Goal: Navigation & Orientation: Find specific page/section

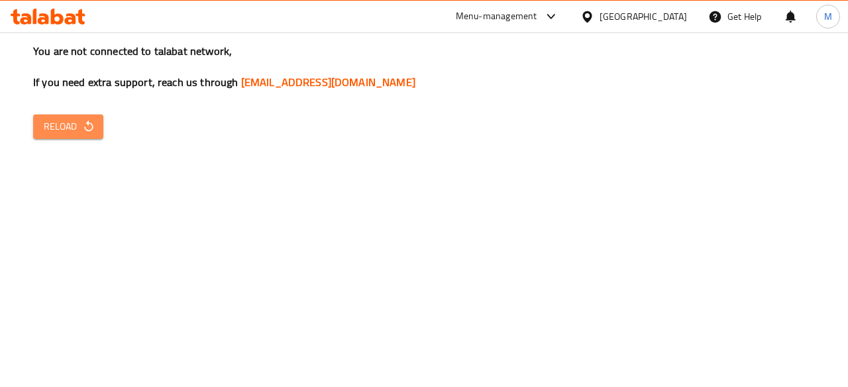
click at [54, 125] on span "Reload" at bounding box center [68, 127] width 49 height 17
click at [536, 26] on div "Menu-management" at bounding box center [507, 17] width 125 height 32
click at [559, 22] on div at bounding box center [548, 17] width 22 height 16
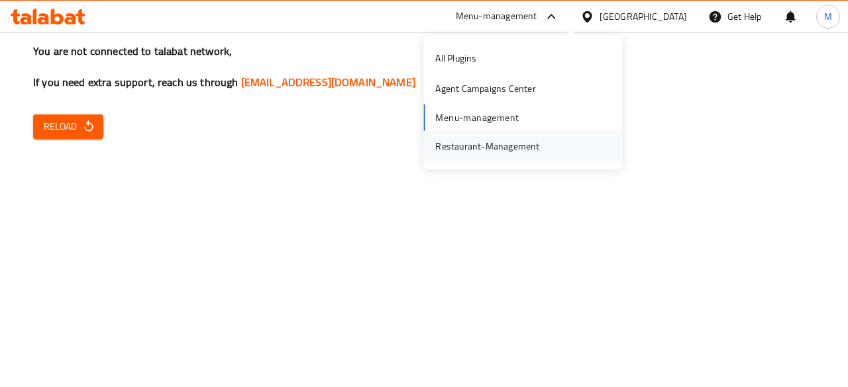
click at [533, 138] on div "Restaurant-Management" at bounding box center [487, 145] width 104 height 15
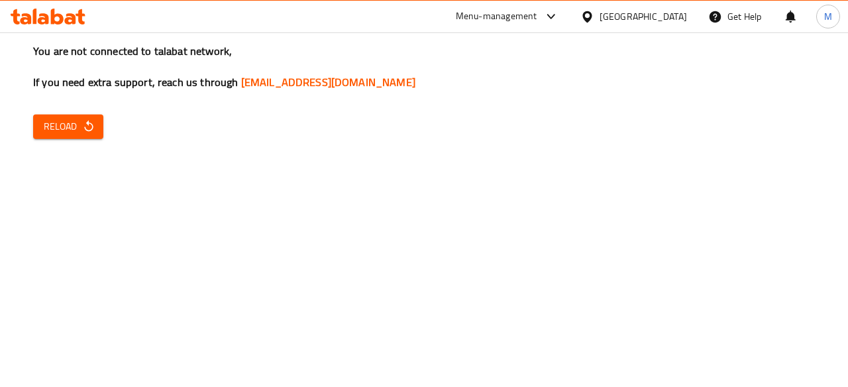
click at [582, 89] on h3 "You are not connected to talabat network, If you need extra support, reach us t…" at bounding box center [424, 67] width 782 height 46
click at [98, 128] on button "Reload" at bounding box center [68, 127] width 70 height 25
click at [94, 121] on icon "button" at bounding box center [88, 126] width 13 height 13
click at [628, 111] on div "You are not connected to talabat network, If you need extra support, reach us t…" at bounding box center [424, 193] width 848 height 387
